Goal: Task Accomplishment & Management: Complete application form

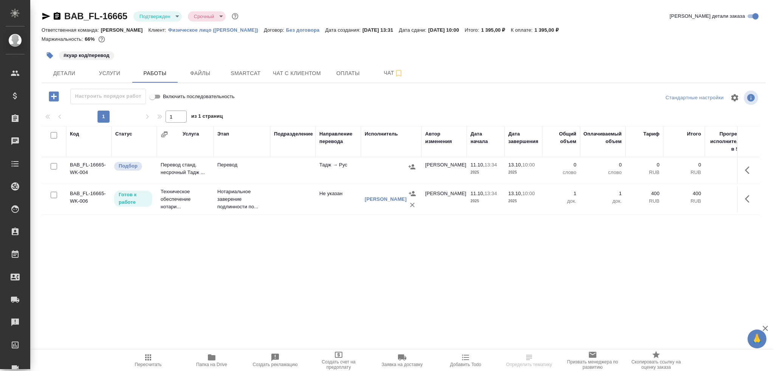
click at [270, 181] on td at bounding box center [292, 171] width 45 height 26
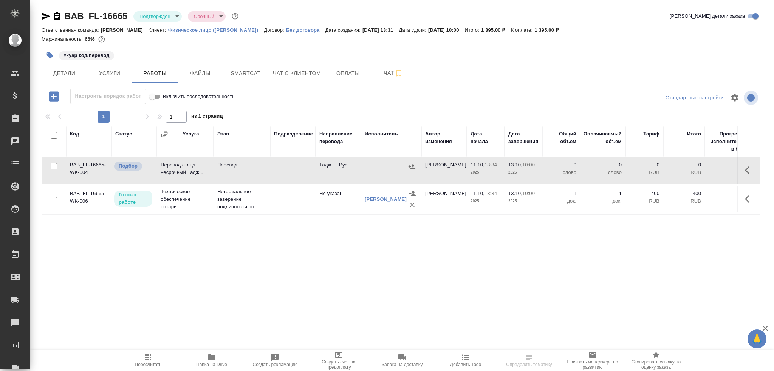
click at [270, 181] on td at bounding box center [292, 171] width 45 height 26
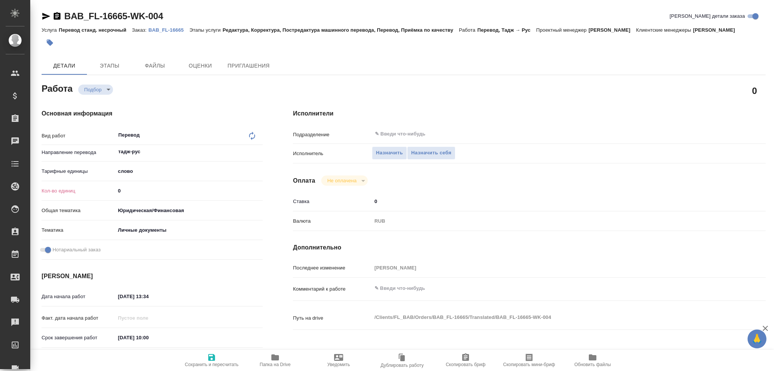
type textarea "x"
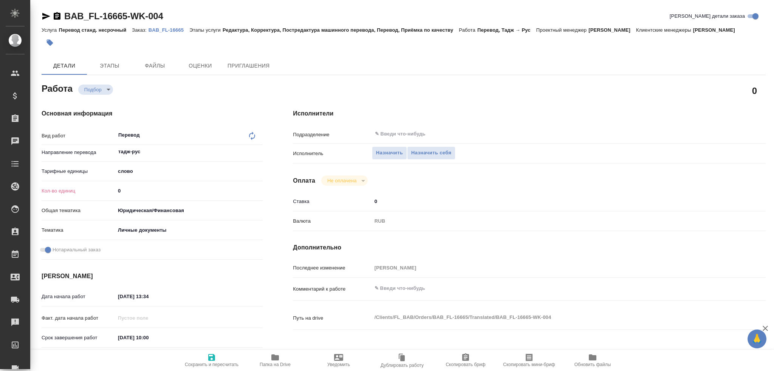
type textarea "x"
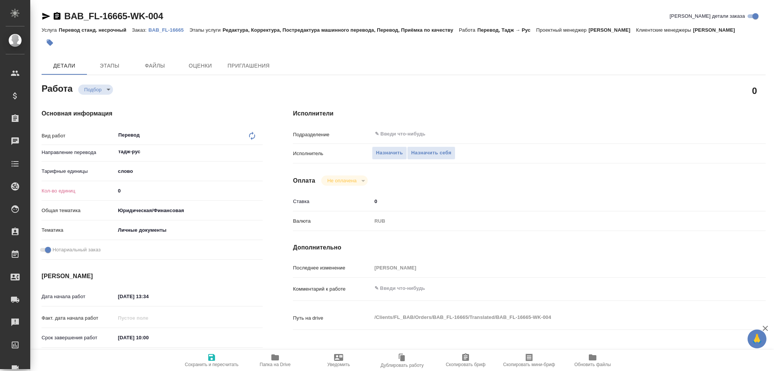
type textarea "x"
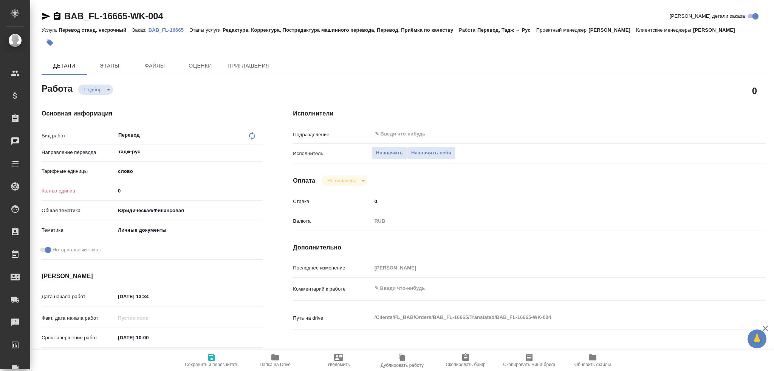
type textarea "x"
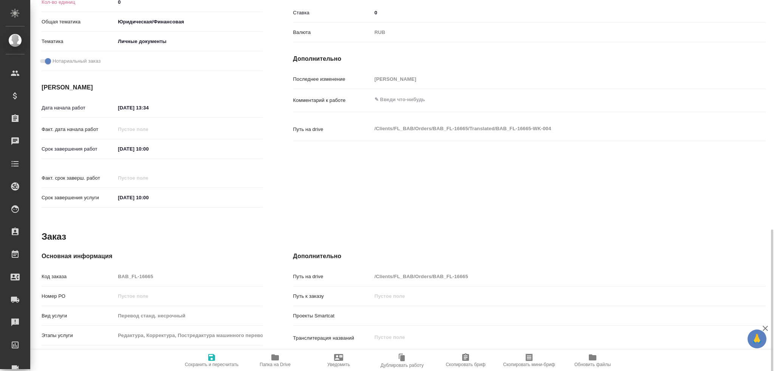
scroll to position [264, 0]
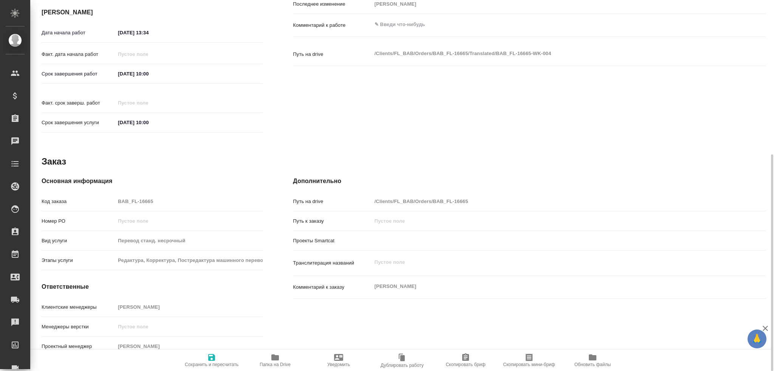
type textarea "x"
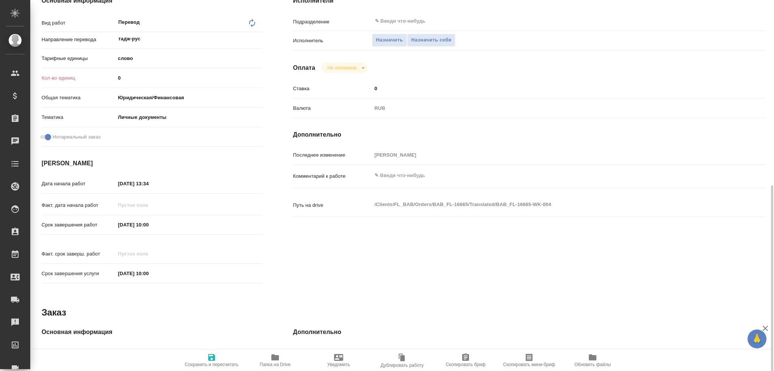
type textarea "x"
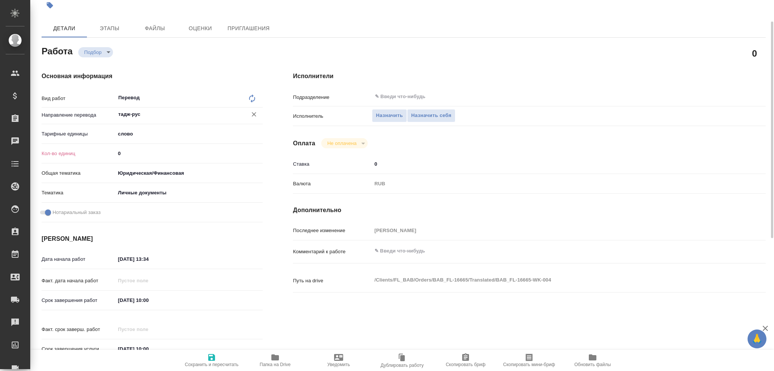
scroll to position [0, 0]
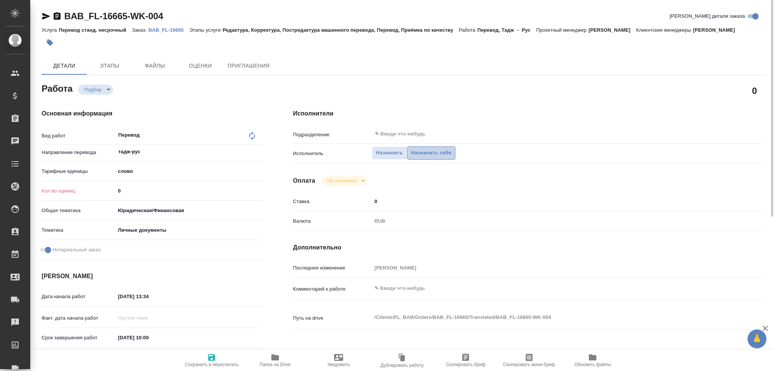
click at [422, 153] on span "Назначить себя" at bounding box center [431, 153] width 40 height 9
type textarea "x"
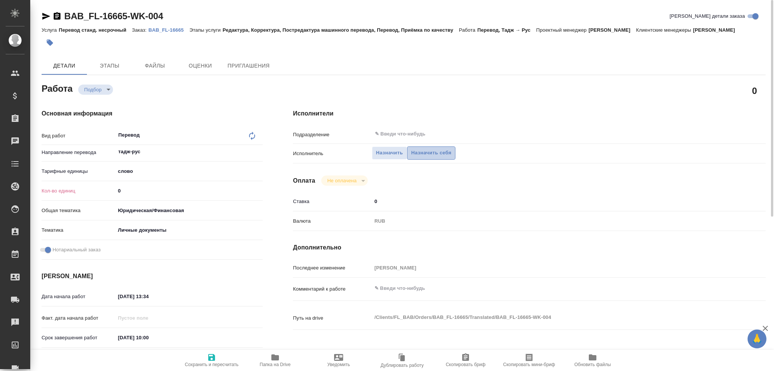
type textarea "x"
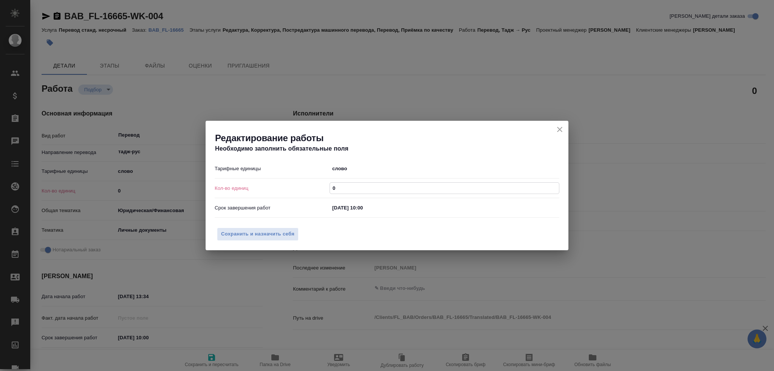
drag, startPoint x: 337, startPoint y: 189, endPoint x: 301, endPoint y: 193, distance: 36.5
click at [302, 193] on div "Кол-во единиц 0" at bounding box center [387, 188] width 345 height 13
type textarea "x"
type input "7"
type textarea "x"
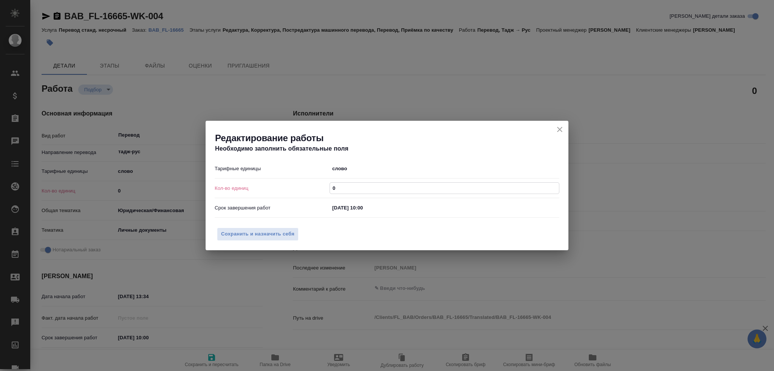
type textarea "x"
type input "7"
type textarea "x"
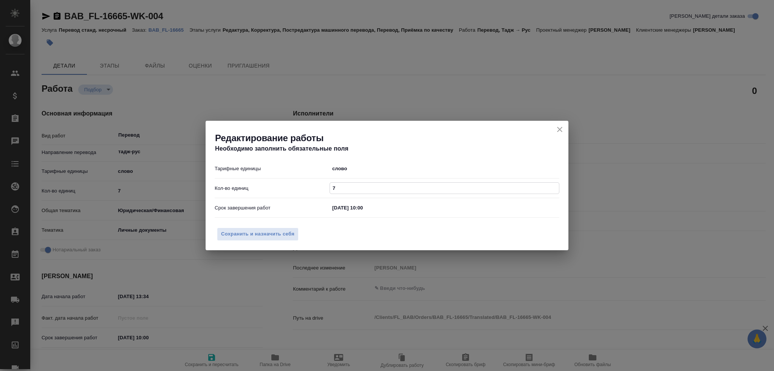
type input "75"
type textarea "x"
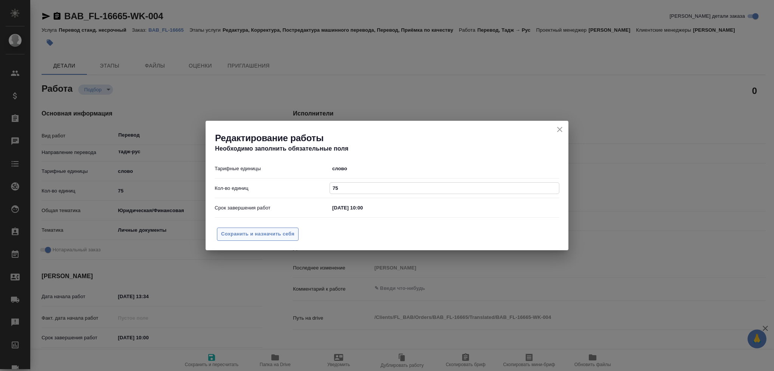
type input "75"
click at [281, 232] on span "Сохранить и назначить себя" at bounding box center [257, 234] width 73 height 9
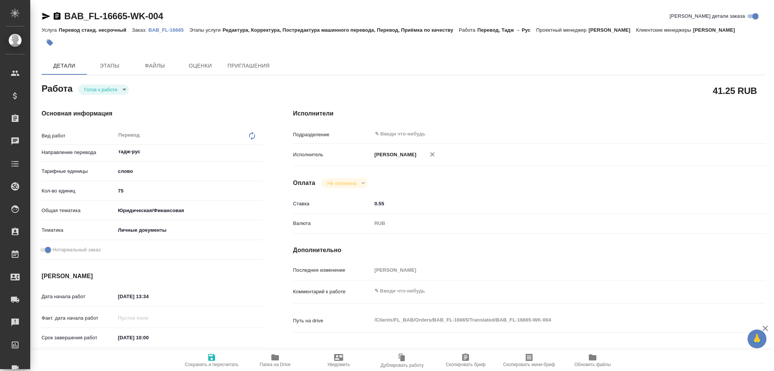
type textarea "x"
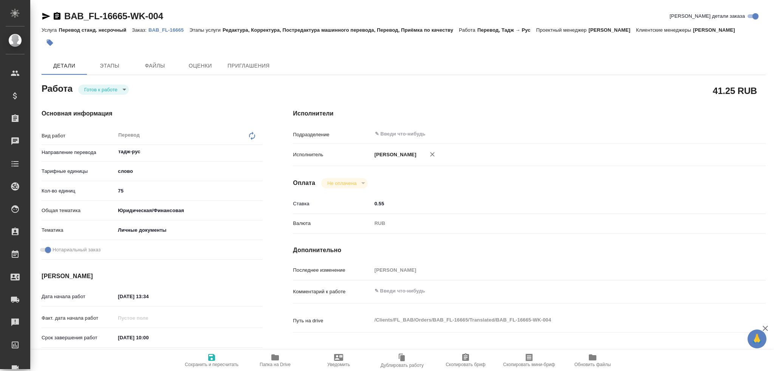
type textarea "x"
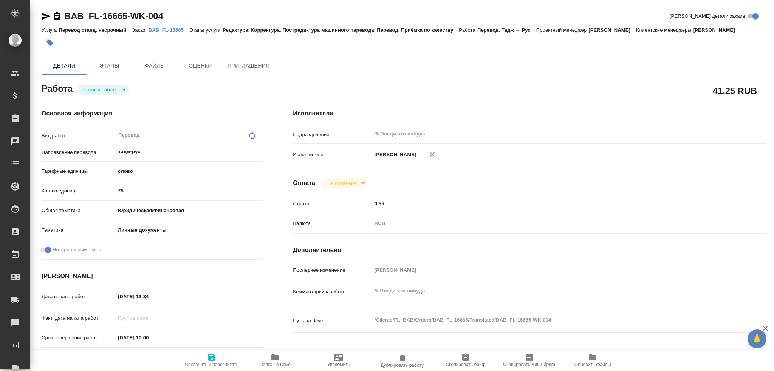
type textarea "x"
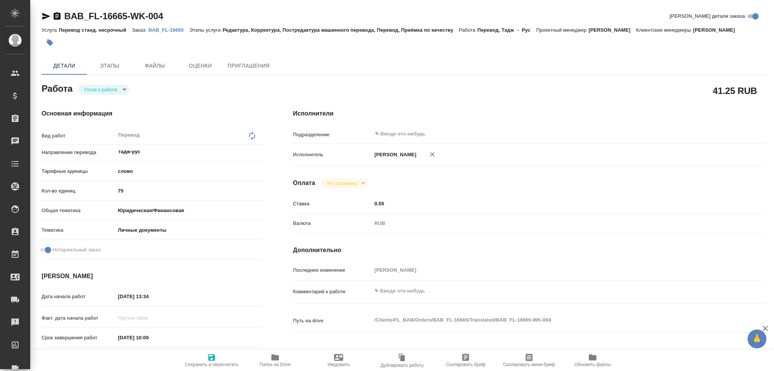
type textarea "x"
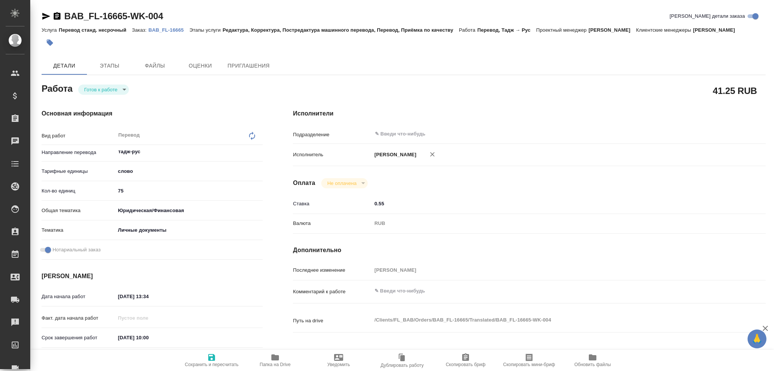
type textarea "x"
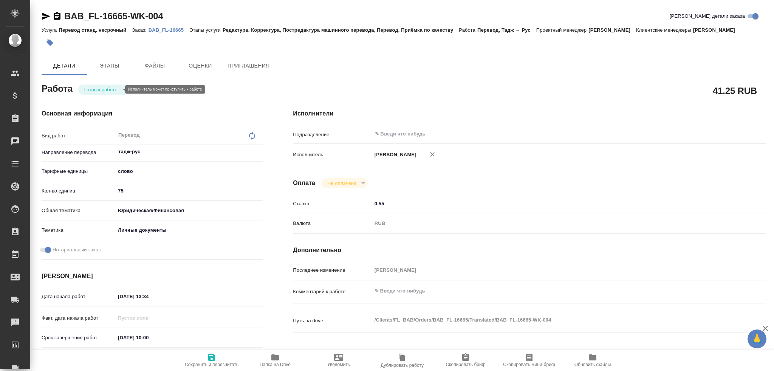
click at [103, 93] on body "🙏 .cls-1 fill:#fff; AWATERA [PERSON_NAME] Спецификации Заказы Чаты Todo Проекты…" at bounding box center [387, 185] width 774 height 371
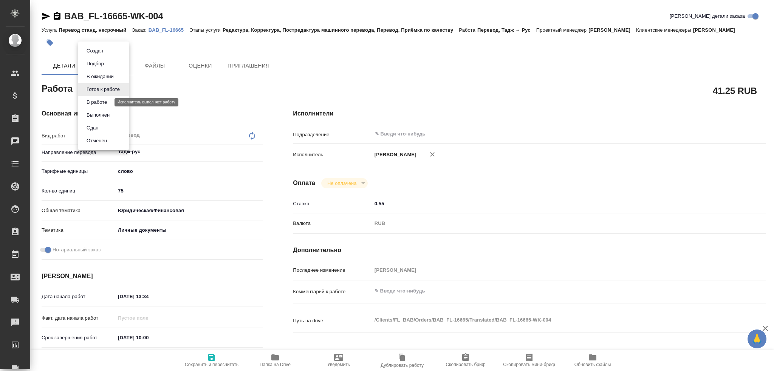
click at [103, 104] on button "В работе" at bounding box center [96, 102] width 25 height 8
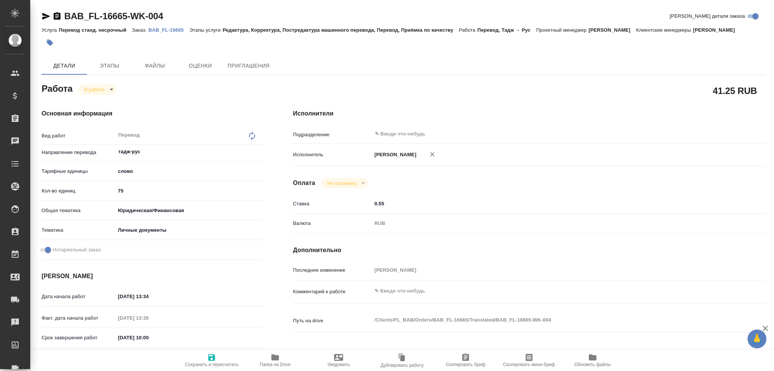
type textarea "x"
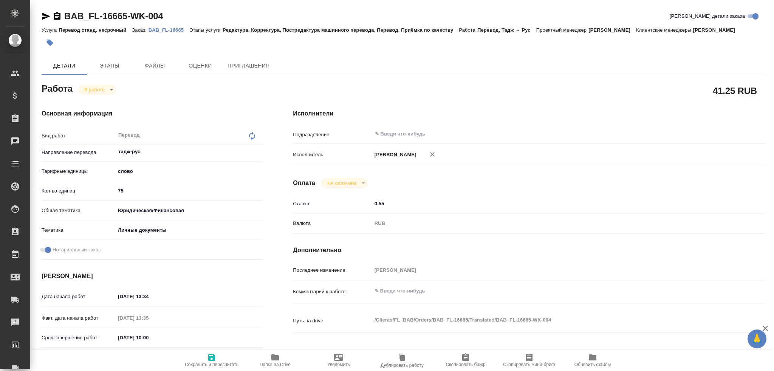
type textarea "x"
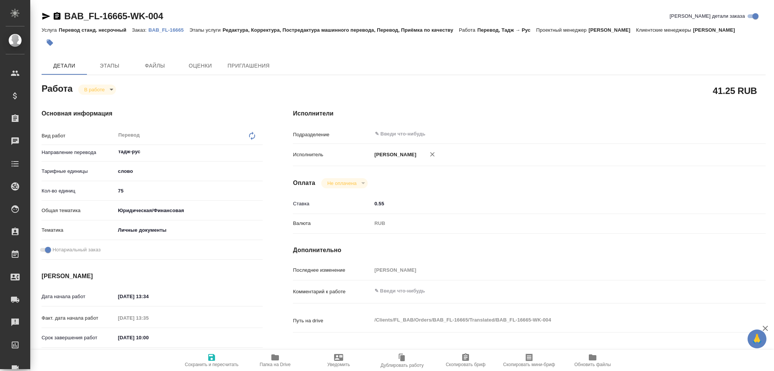
type textarea "x"
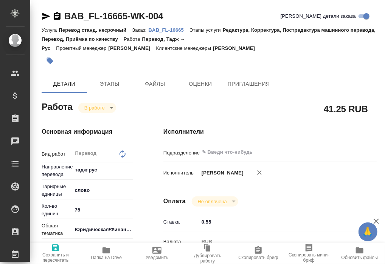
type textarea "x"
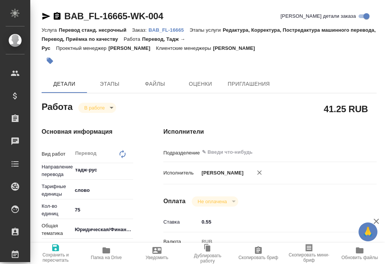
type textarea "x"
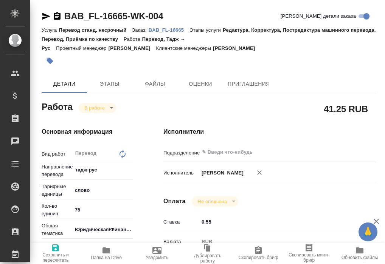
type textarea "x"
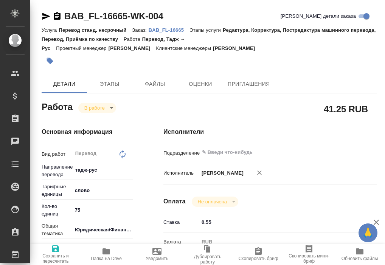
type textarea "x"
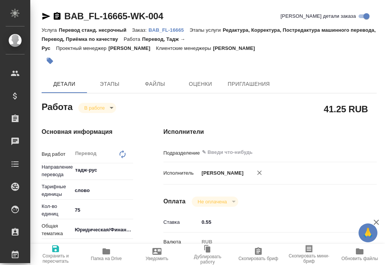
type textarea "x"
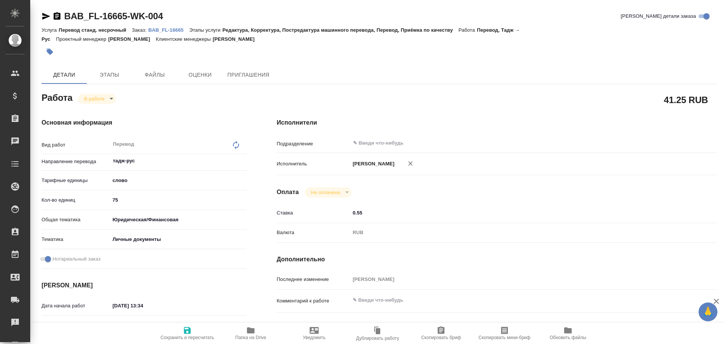
type textarea "x"
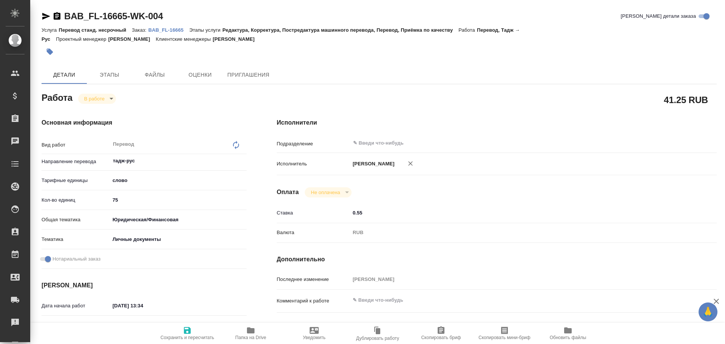
click at [249, 328] on icon "button" at bounding box center [251, 331] width 8 height 6
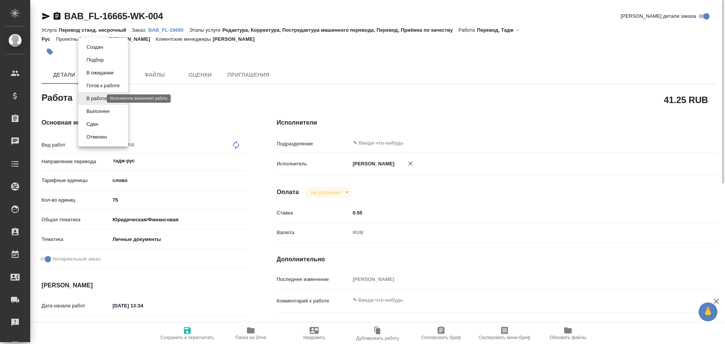
click at [92, 100] on body "🙏 .cls-1 fill:#fff; AWATERA [PERSON_NAME] Спецификации Заказы 0 Чаты Todo Проек…" at bounding box center [362, 172] width 725 height 344
click at [104, 122] on li "Сдан" at bounding box center [103, 124] width 50 height 13
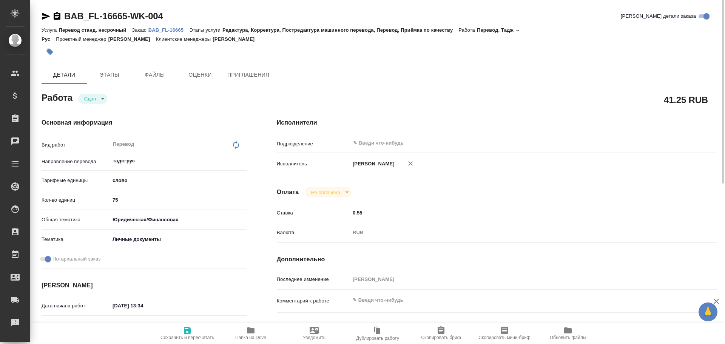
type textarea "x"
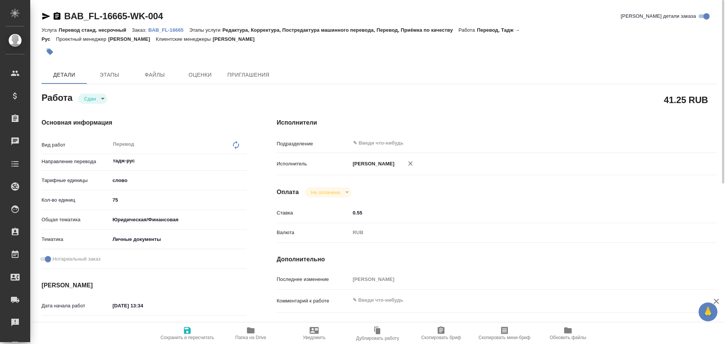
type textarea "x"
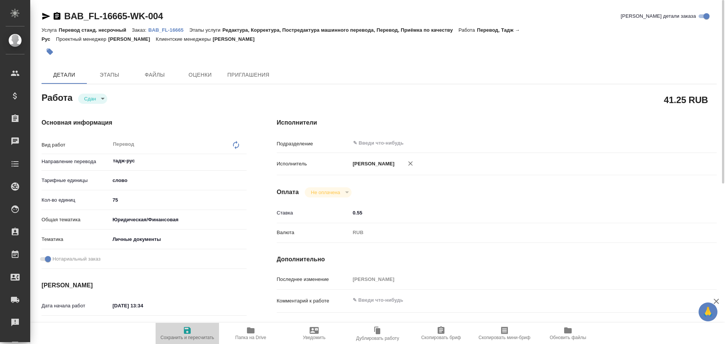
click at [185, 329] on icon "button" at bounding box center [187, 330] width 7 height 7
type textarea "x"
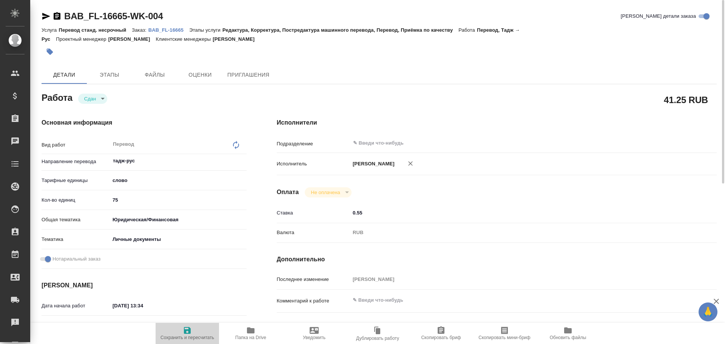
type textarea "x"
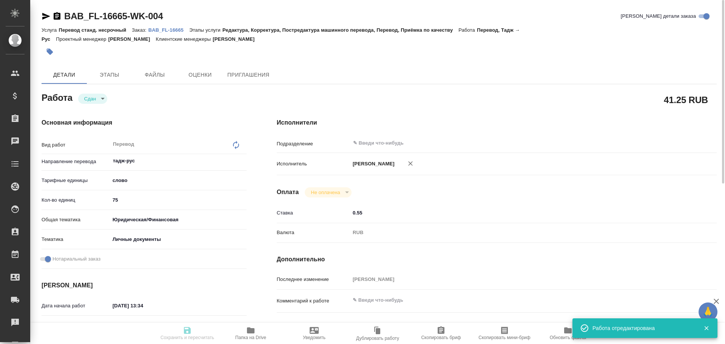
type textarea "x"
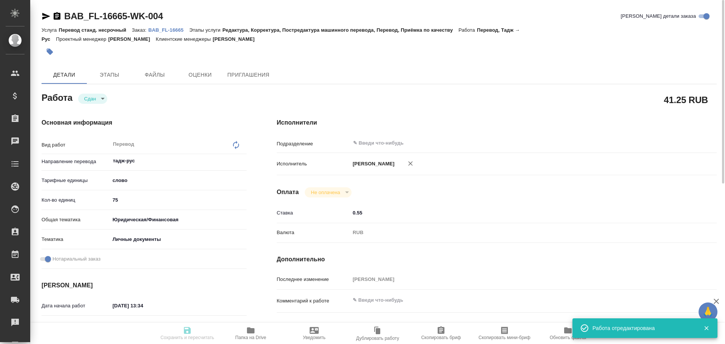
type input "closed"
type textarea "Перевод"
type textarea "x"
type input "тадж-рус"
type input "5a8b1489cc6b4906c91bfd90"
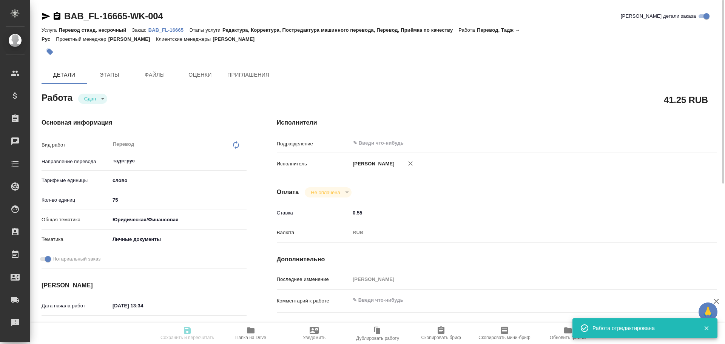
type input "75"
type input "yr-fn"
type input "5a8b8b956a9677013d343cfe"
checkbox input "true"
type input "[DATE] 13:34"
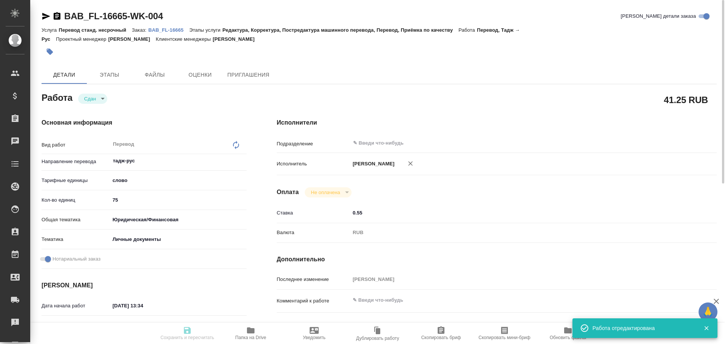
type input "[DATE] 13:35"
type input "[DATE] 10:00"
type input "[DATE] 14:06"
type input "[DATE] 10:00"
type input "notPayed"
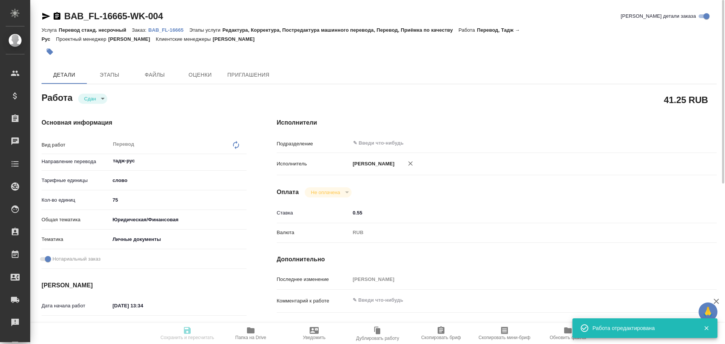
type input "0.55"
type input "RUB"
type input "[PERSON_NAME]"
type textarea "x"
type textarea "/Clients/FL_BAB/Orders/BAB_FL-16665/Translated/BAB_FL-16665-WK-004"
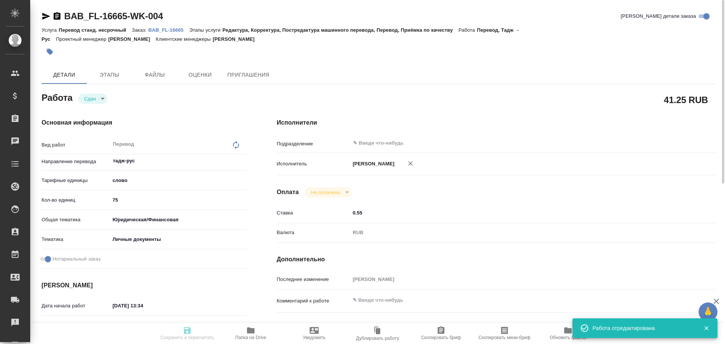
type textarea "x"
type input "BAB_FL-16665"
type input "Перевод станд. несрочный"
type input "Редактура, Корректура, Постредактура машинного перевода, Перевод, Приёмка по ка…"
type input "[PERSON_NAME]"
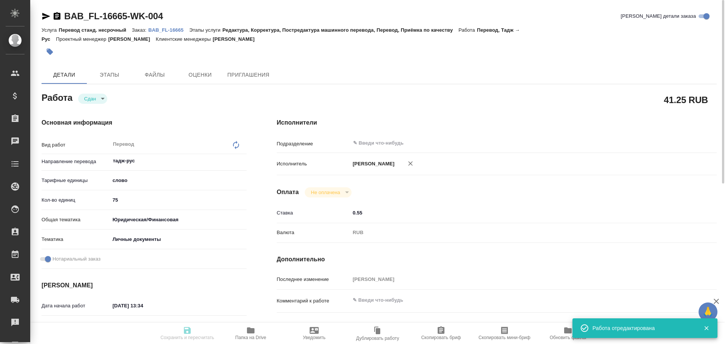
type input "/Clients/FL_BAB/Orders/BAB_FL-16665"
type textarea "x"
type textarea "[PERSON_NAME]"
type textarea "x"
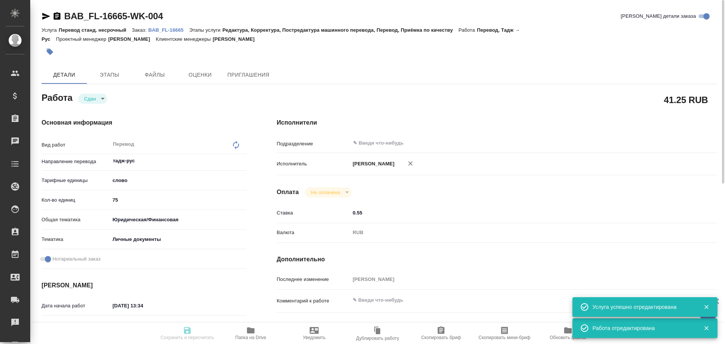
type textarea "x"
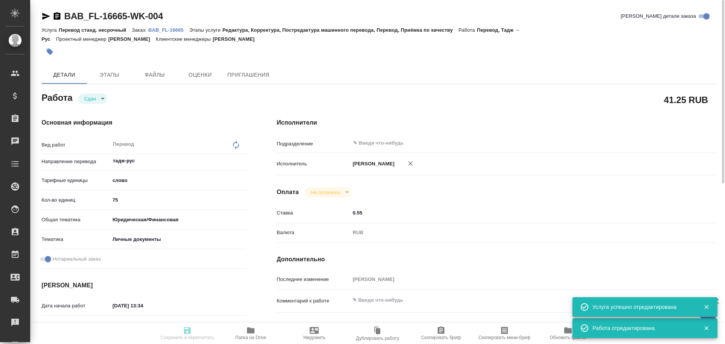
type textarea "x"
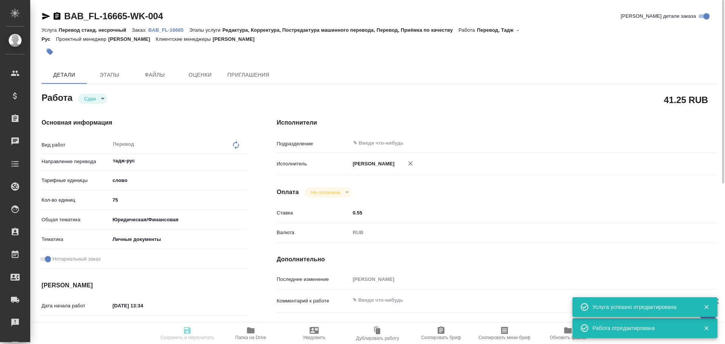
type textarea "x"
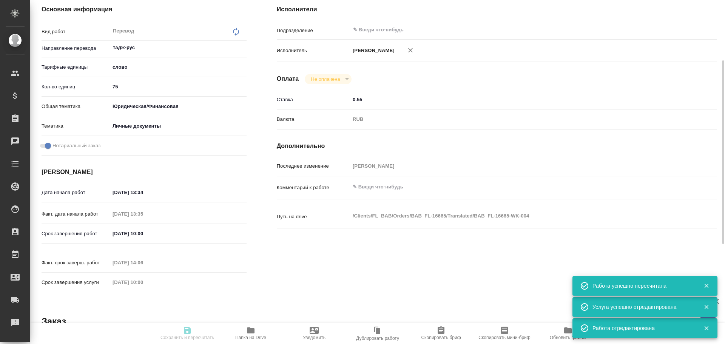
type input "closed"
type textarea "Перевод"
type textarea "x"
type input "тадж-рус"
type input "5a8b1489cc6b4906c91bfd90"
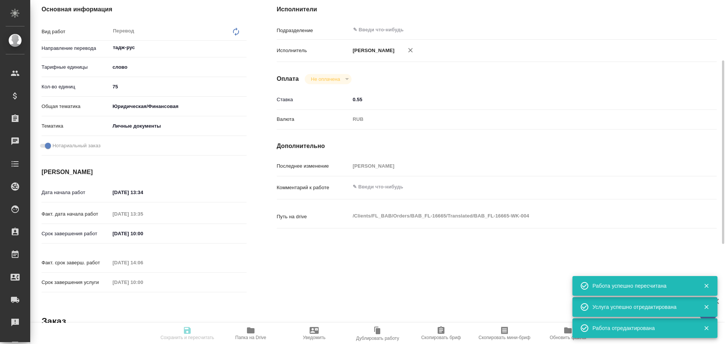
type input "75"
type input "yr-fn"
type input "5a8b8b956a9677013d343cfe"
checkbox input "true"
type input "[DATE] 13:34"
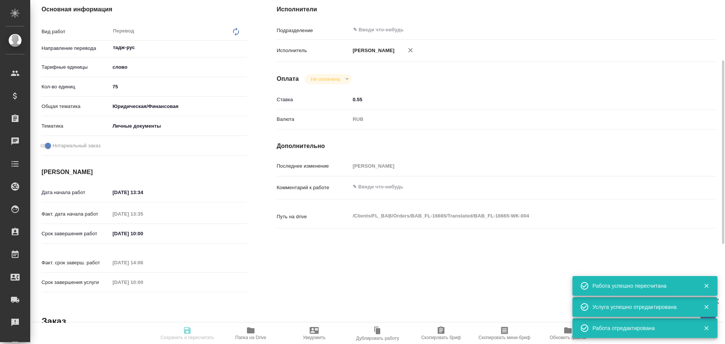
type input "[DATE] 13:35"
type input "[DATE] 10:00"
type input "[DATE] 14:06"
type input "[DATE] 10:00"
type input "notPayed"
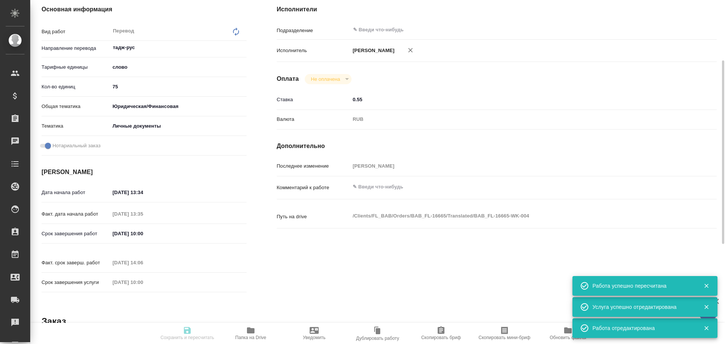
type input "0.55"
type input "RUB"
type input "[PERSON_NAME]"
type textarea "x"
type textarea "/Clients/FL_BAB/Orders/BAB_FL-16665/Translated/BAB_FL-16665-WK-004"
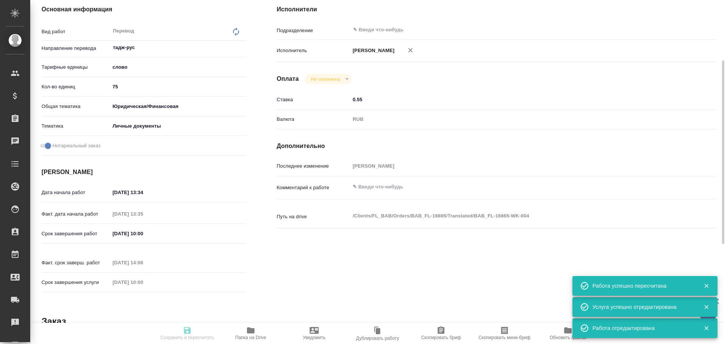
type textarea "x"
type input "BAB_FL-16665"
type input "Перевод станд. несрочный"
type input "Редактура, Корректура, Постредактура машинного перевода, Перевод, Приёмка по ка…"
type input "[PERSON_NAME]"
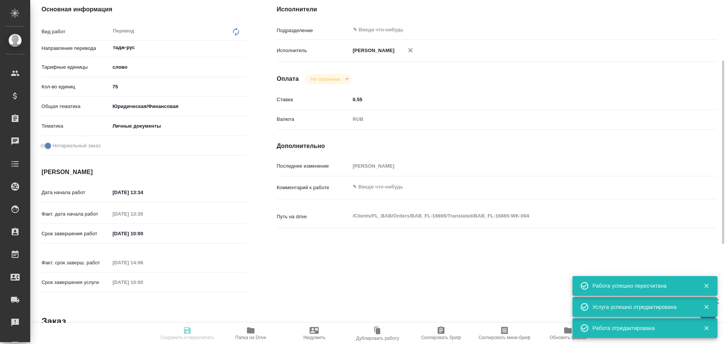
type input "/Clients/FL_BAB/Orders/BAB_FL-16665"
type textarea "x"
type textarea "[PERSON_NAME]"
type textarea "x"
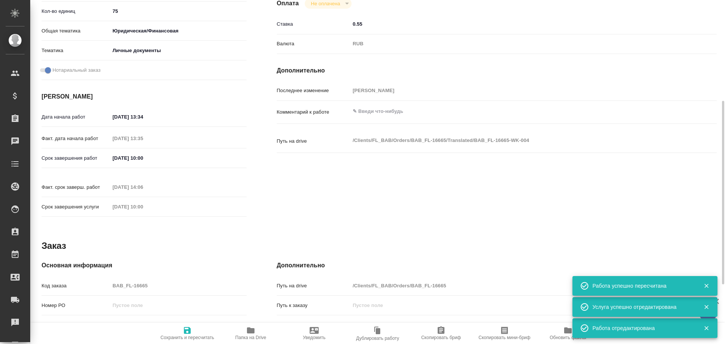
type textarea "x"
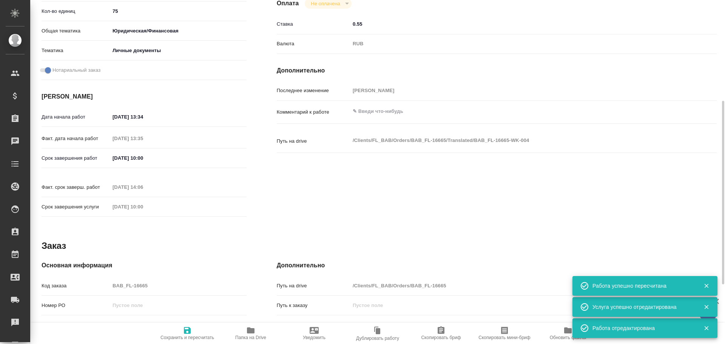
type textarea "x"
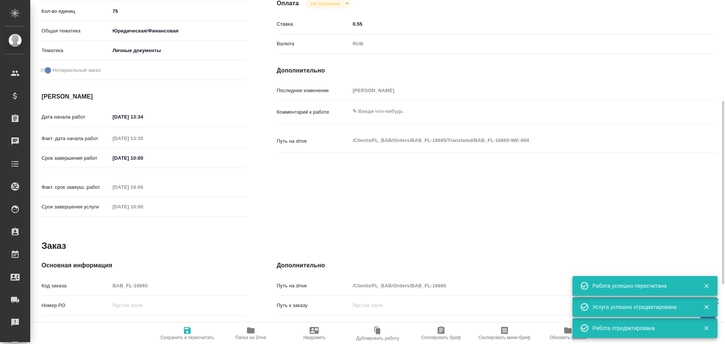
type textarea "x"
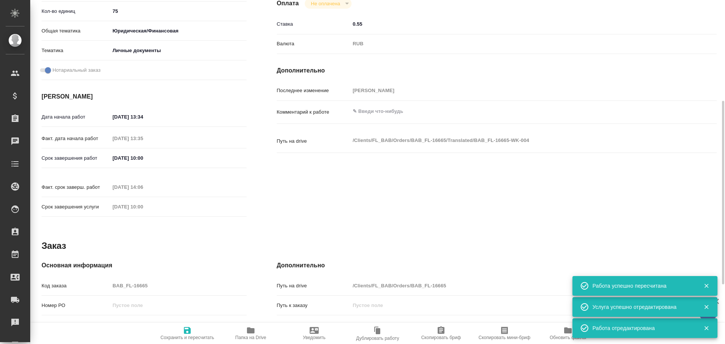
type textarea "x"
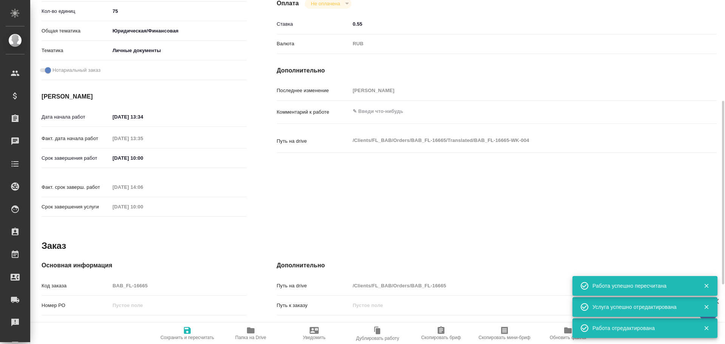
click at [96, 279] on div "Код заказа BAB_FL-16665" at bounding box center [144, 285] width 205 height 13
type textarea "x"
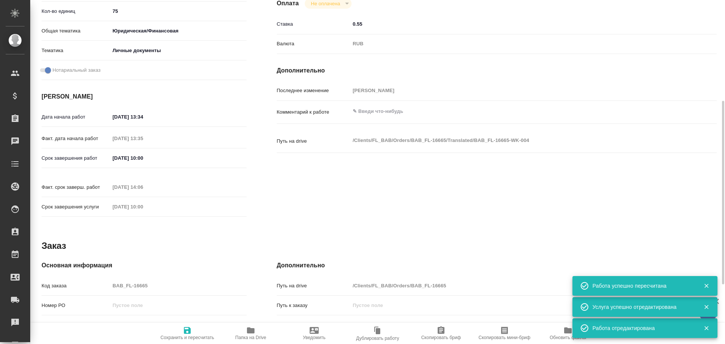
type textarea "x"
